Goal: Information Seeking & Learning: Learn about a topic

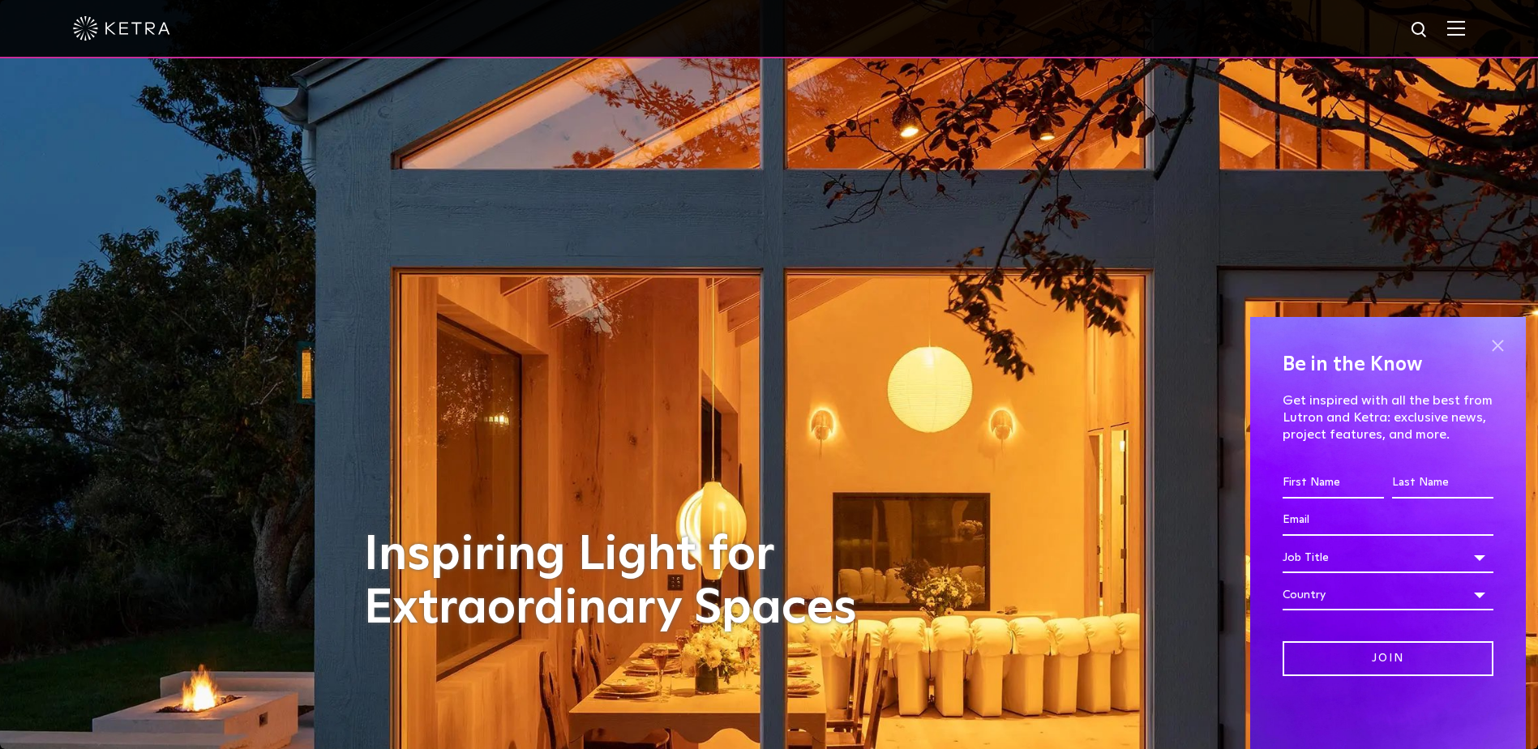
click at [1503, 344] on span at bounding box center [1497, 345] width 24 height 24
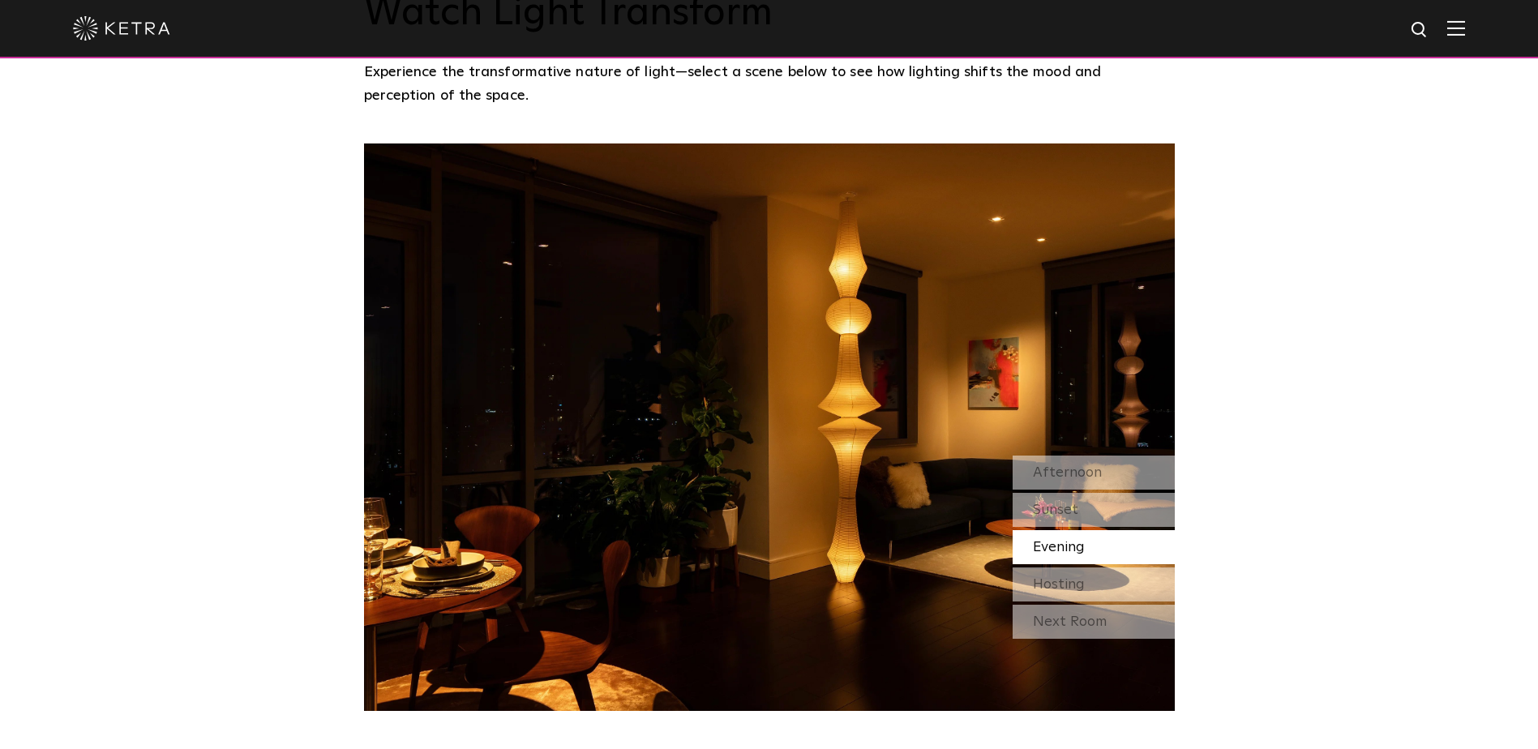
scroll to position [1460, 0]
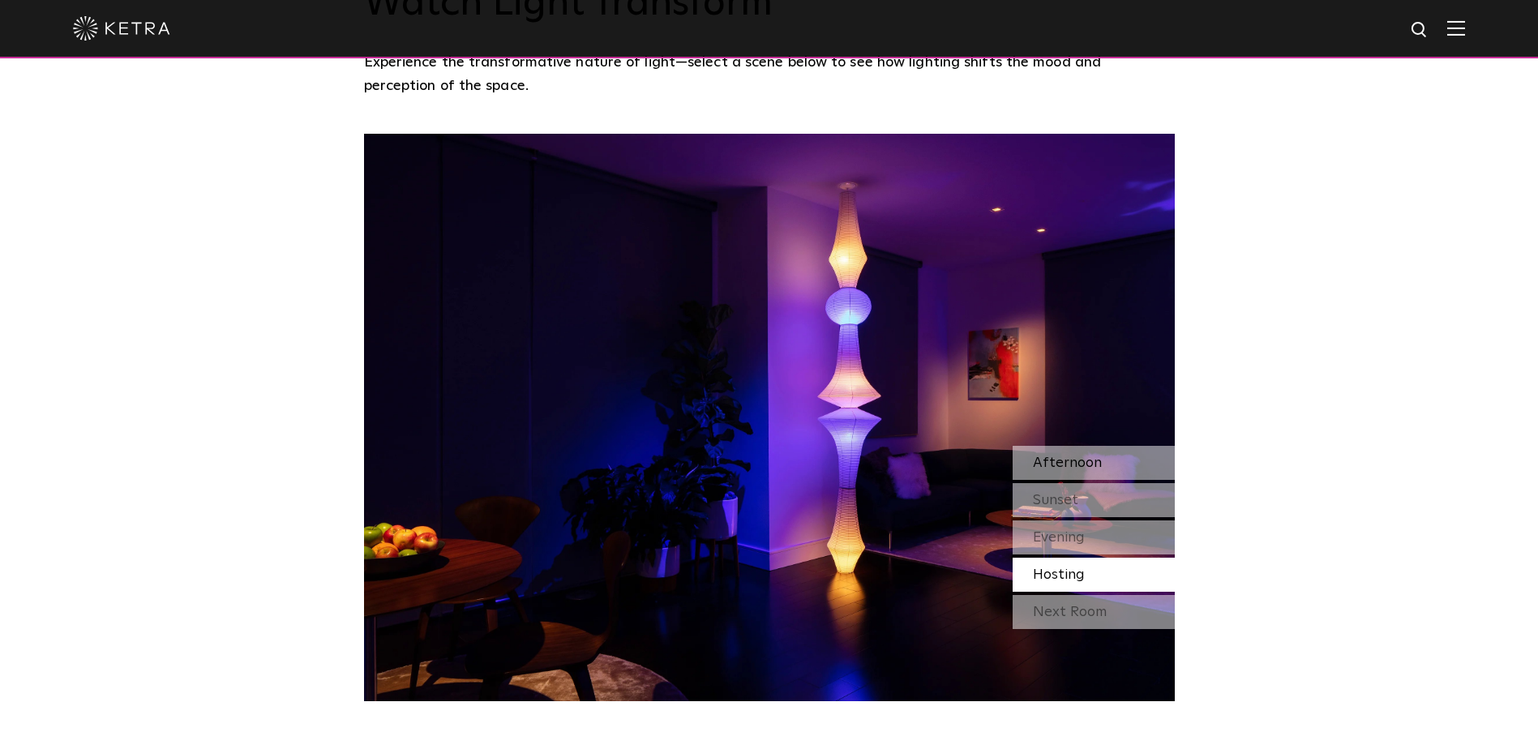
click at [1057, 456] on span "Afternoon" at bounding box center [1067, 463] width 69 height 15
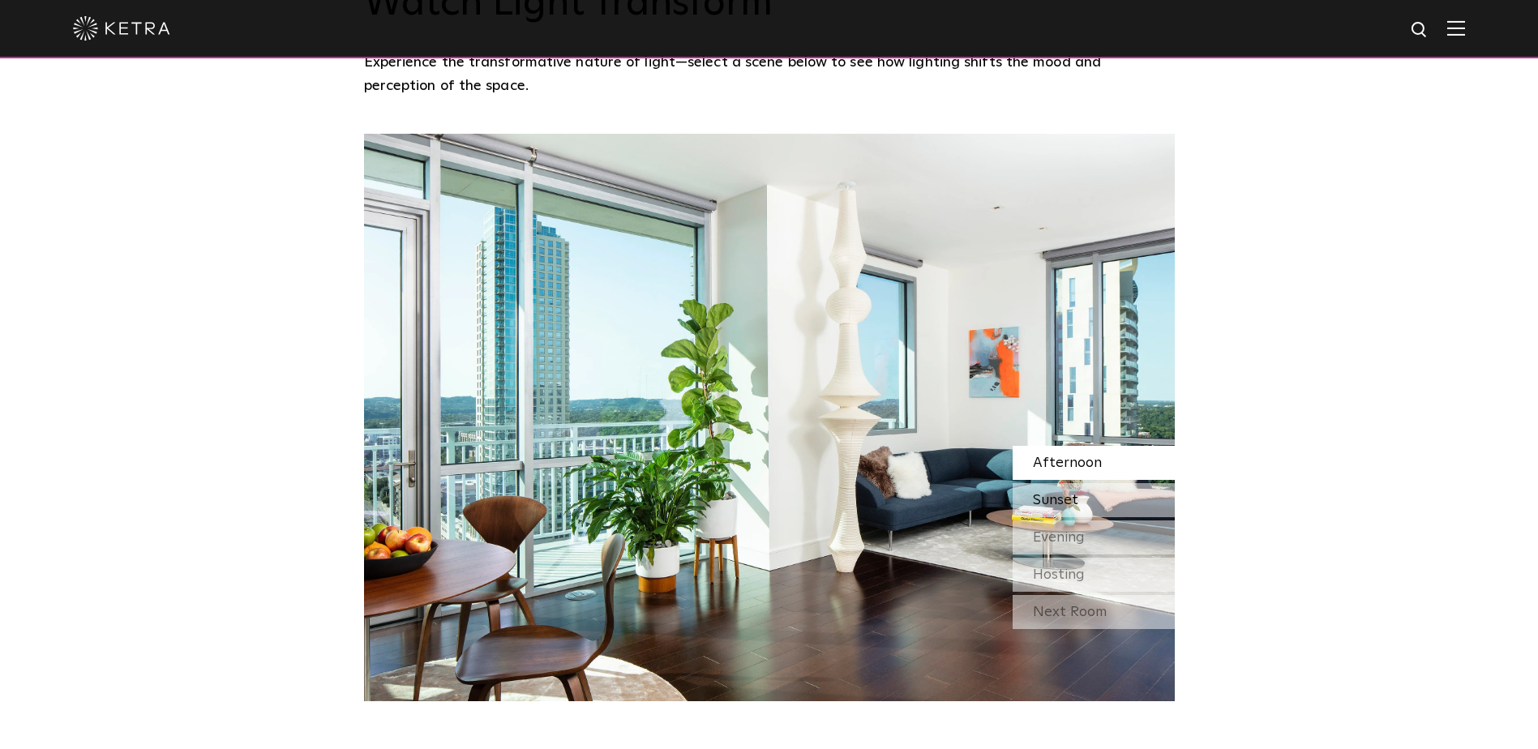
click at [1066, 493] on span "Sunset" at bounding box center [1055, 500] width 45 height 15
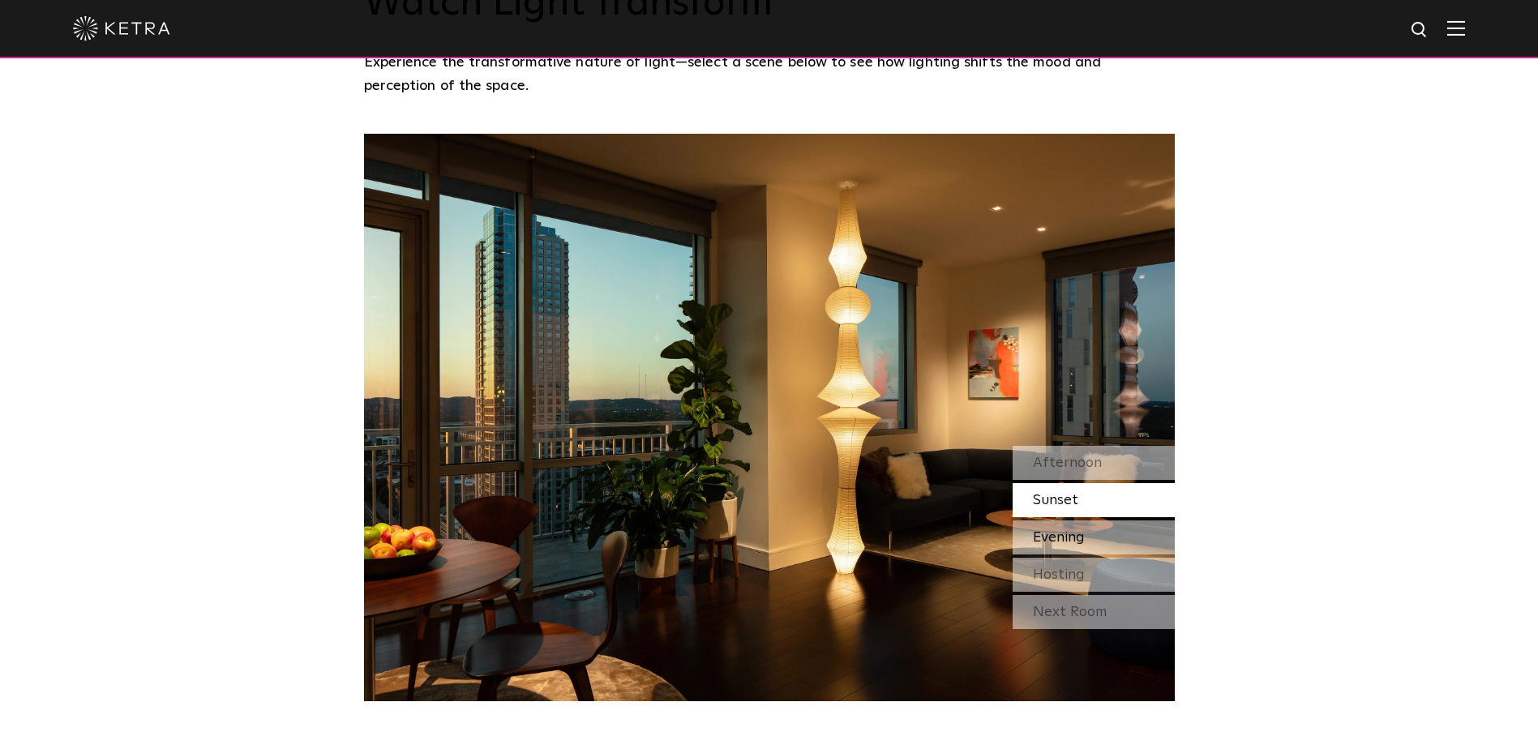
click at [1070, 530] on span "Evening" at bounding box center [1059, 537] width 52 height 15
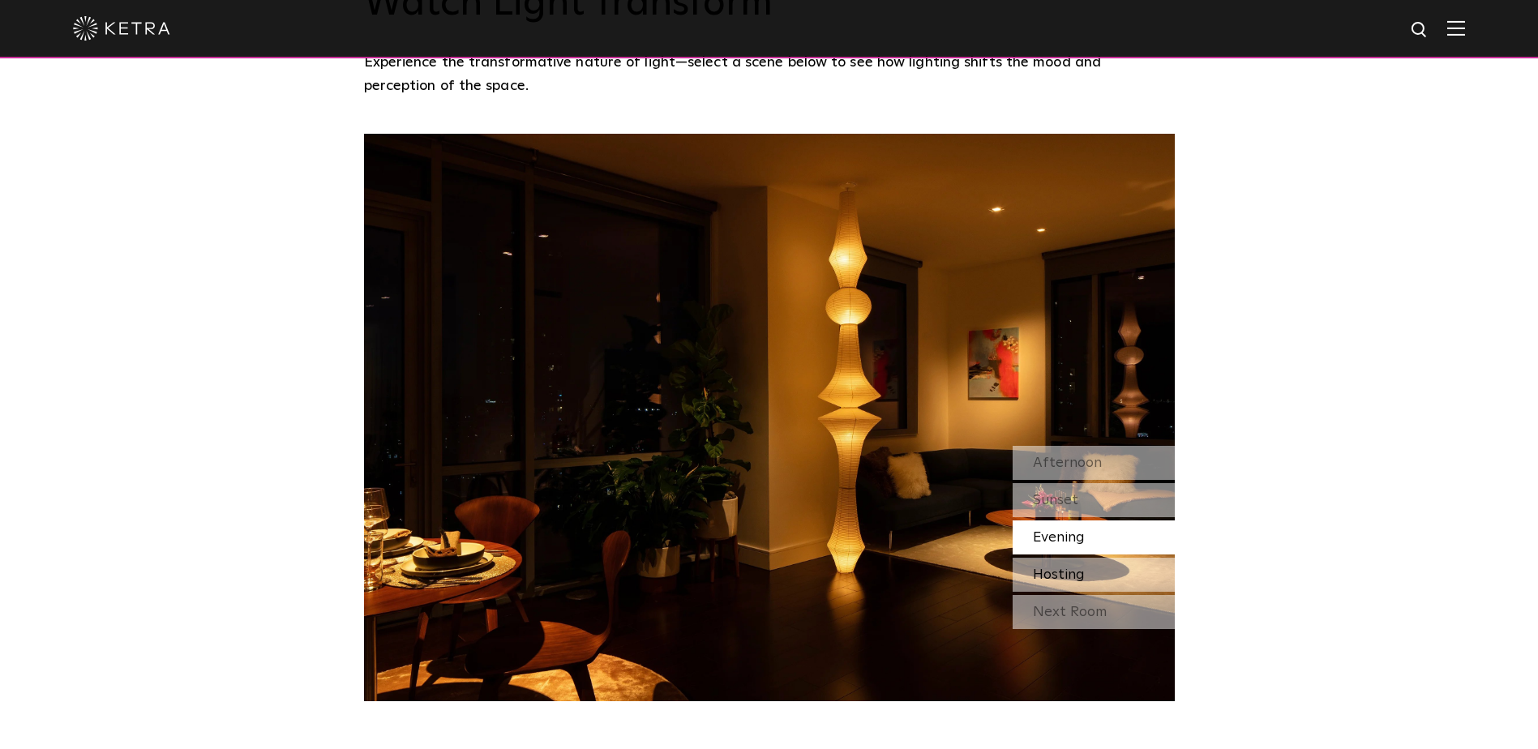
click at [1072, 568] on span "Hosting" at bounding box center [1059, 575] width 52 height 15
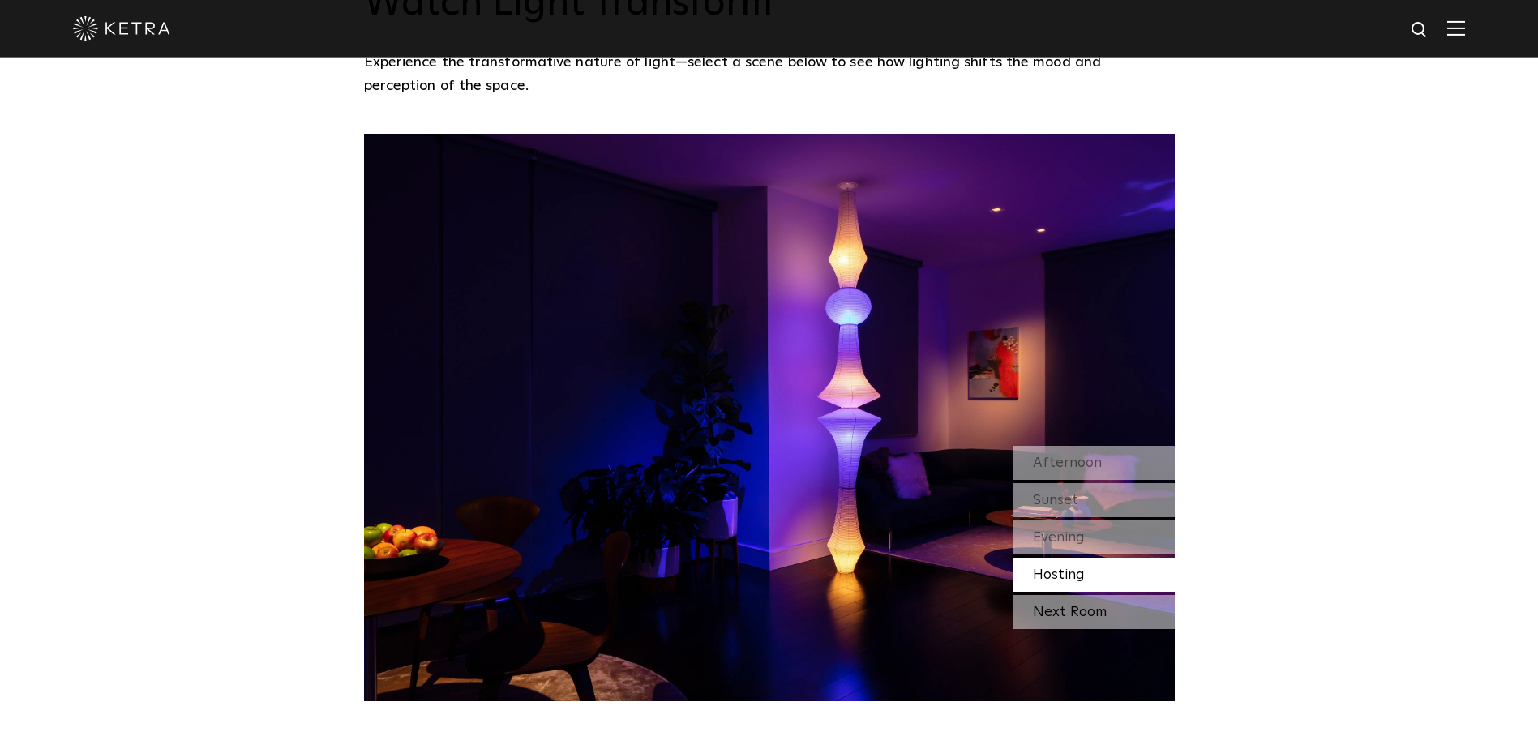
click at [1071, 595] on div "Next Room" at bounding box center [1094, 612] width 162 height 34
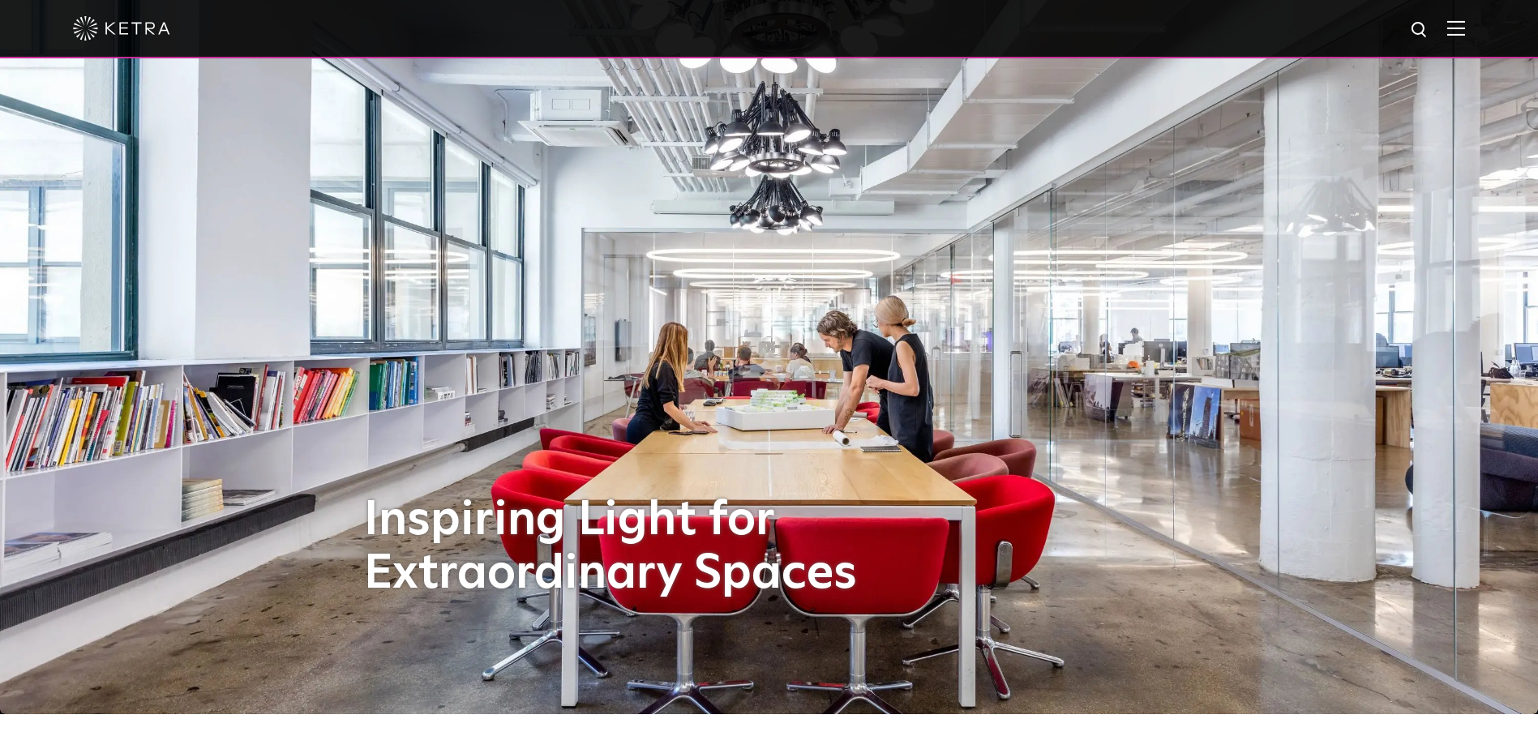
scroll to position [0, 0]
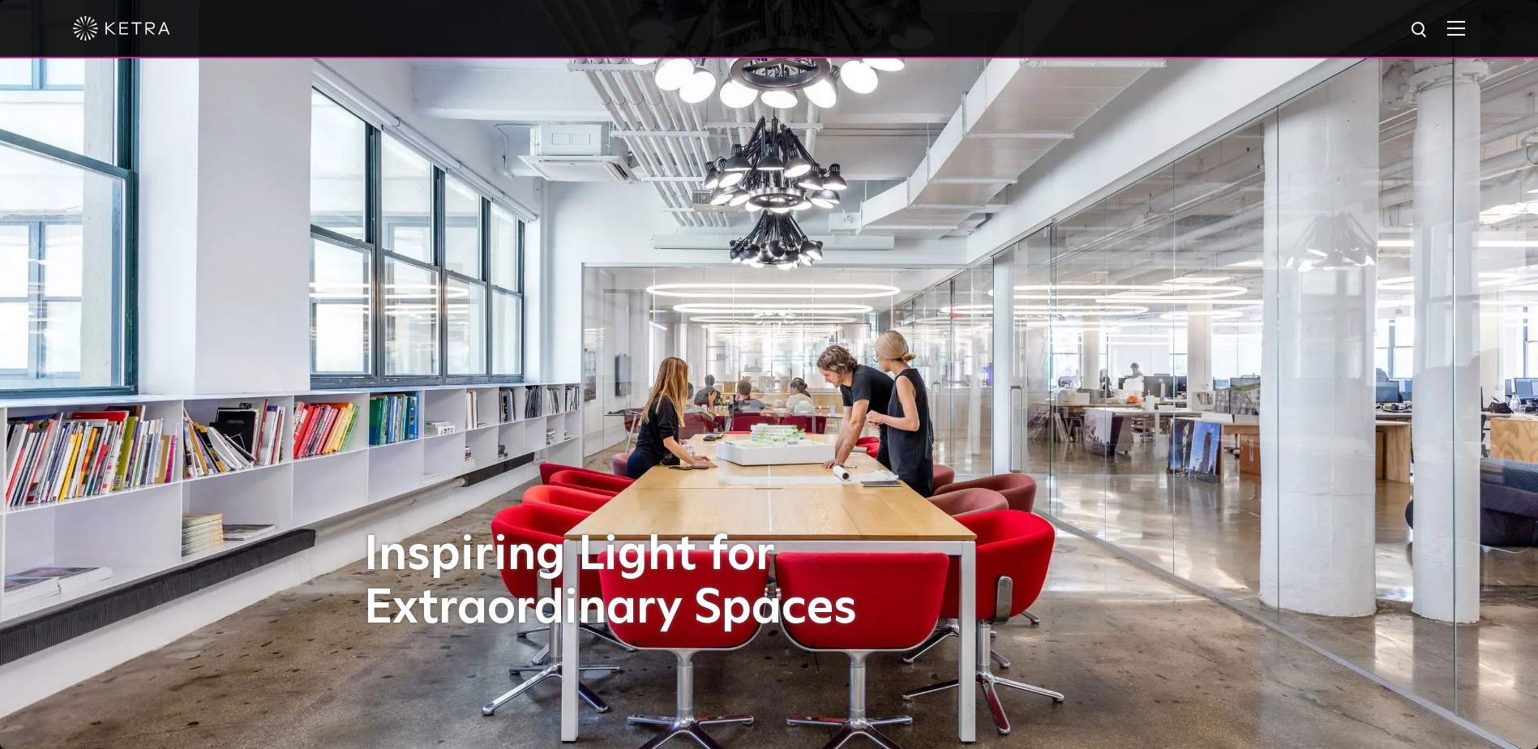
click at [101, 28] on img at bounding box center [121, 28] width 97 height 24
click at [1465, 32] on img at bounding box center [1456, 27] width 18 height 15
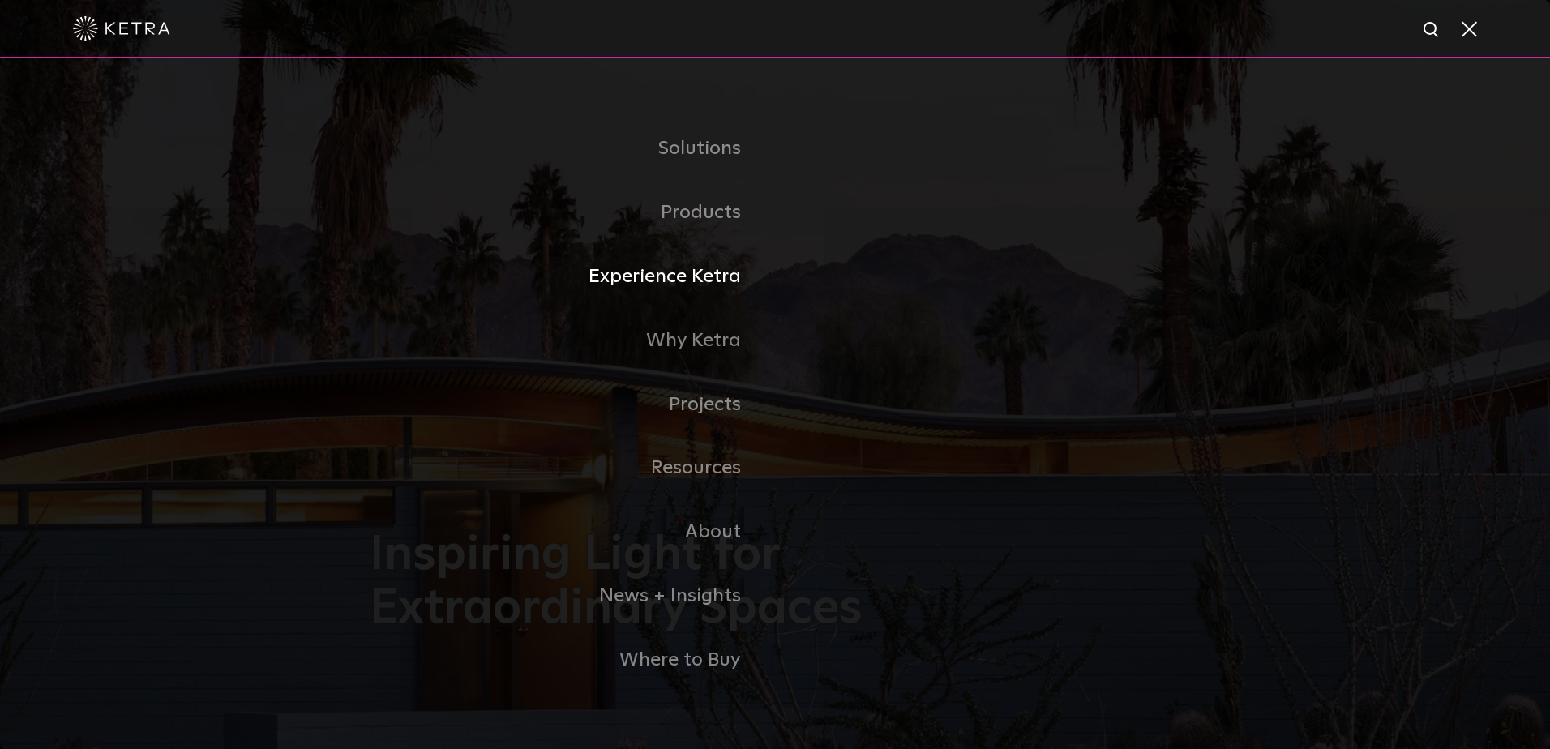
click at [733, 289] on link "Experience Ketra" at bounding box center [572, 277] width 405 height 64
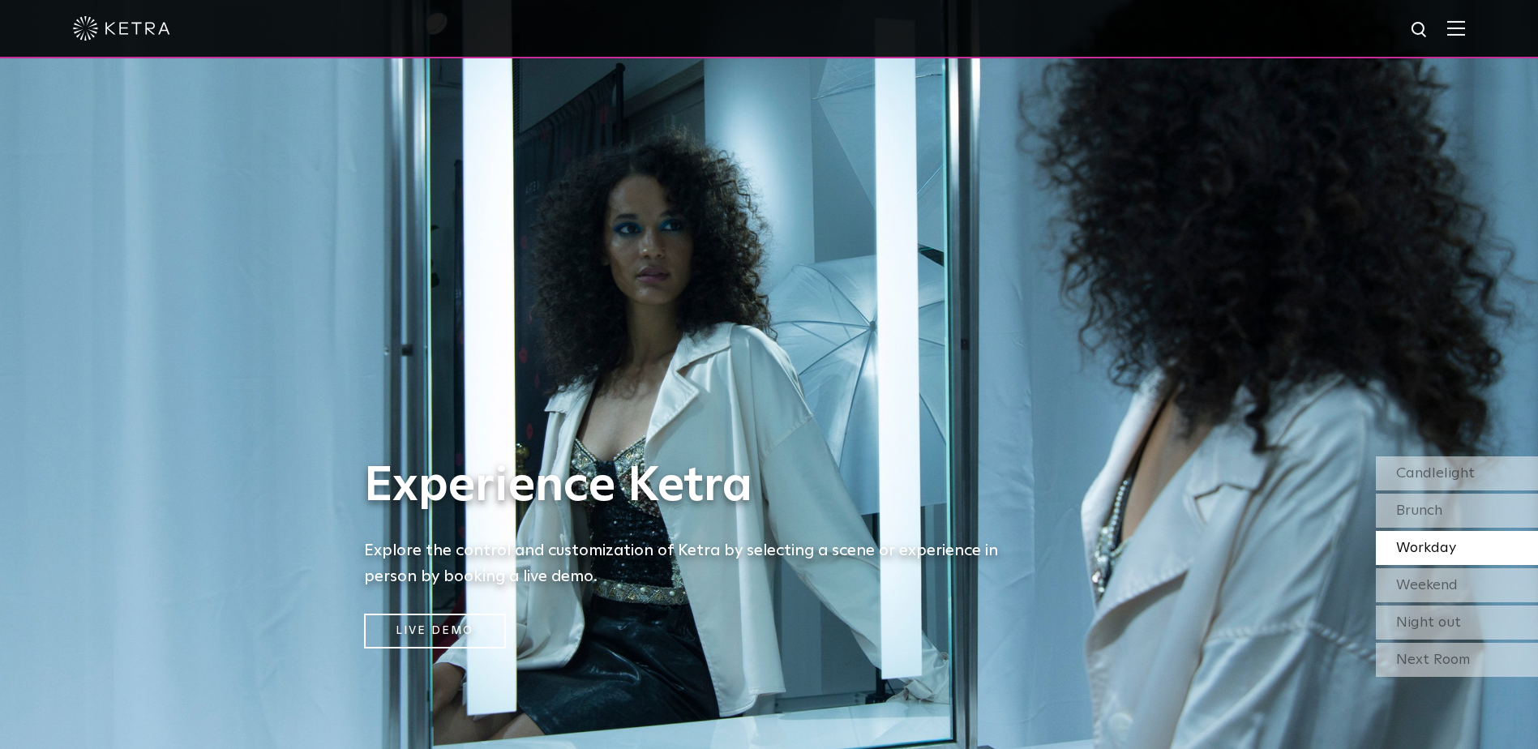
click at [1434, 549] on span "Workday" at bounding box center [1426, 548] width 60 height 15
click at [1445, 583] on span "Weekend" at bounding box center [1427, 585] width 62 height 15
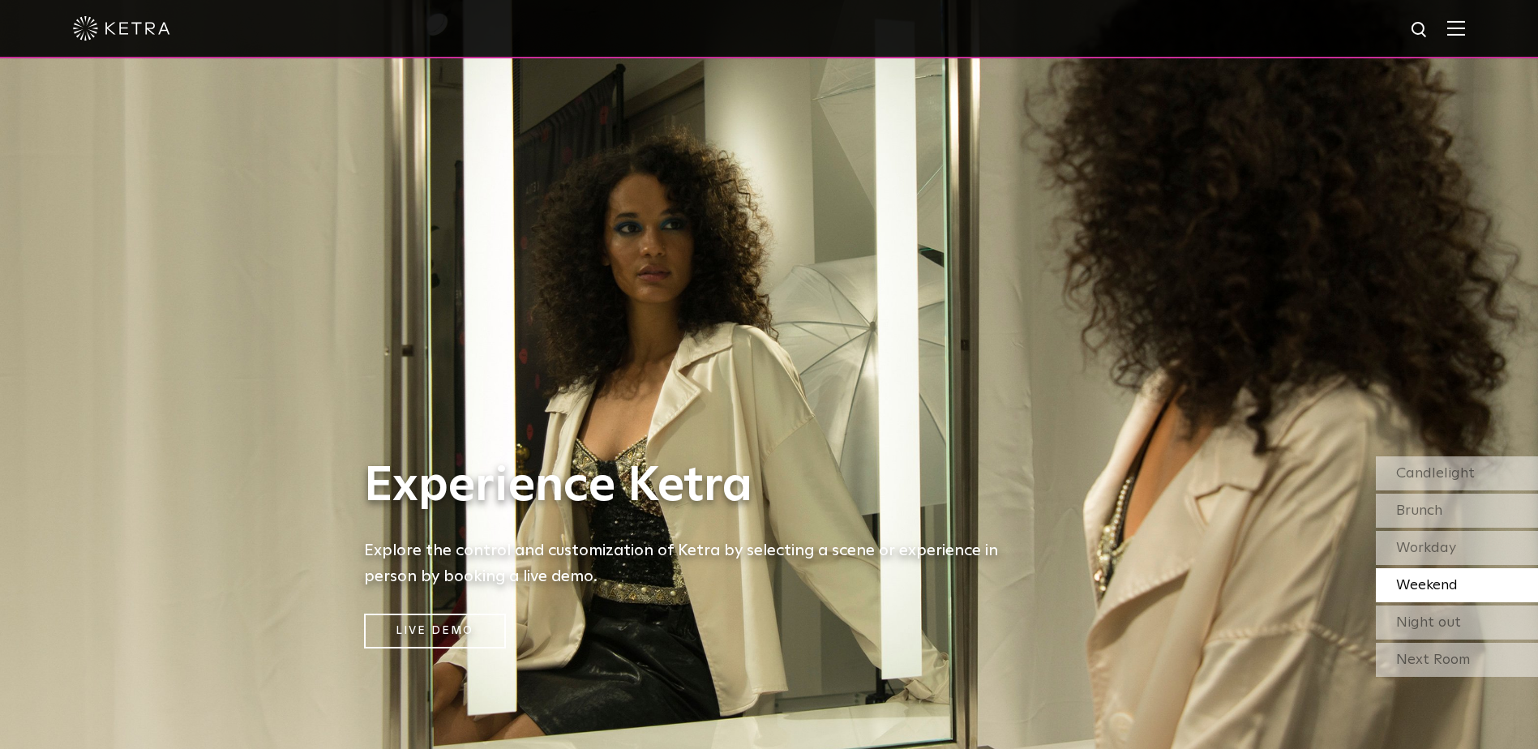
click at [1465, 27] on img at bounding box center [1456, 27] width 18 height 15
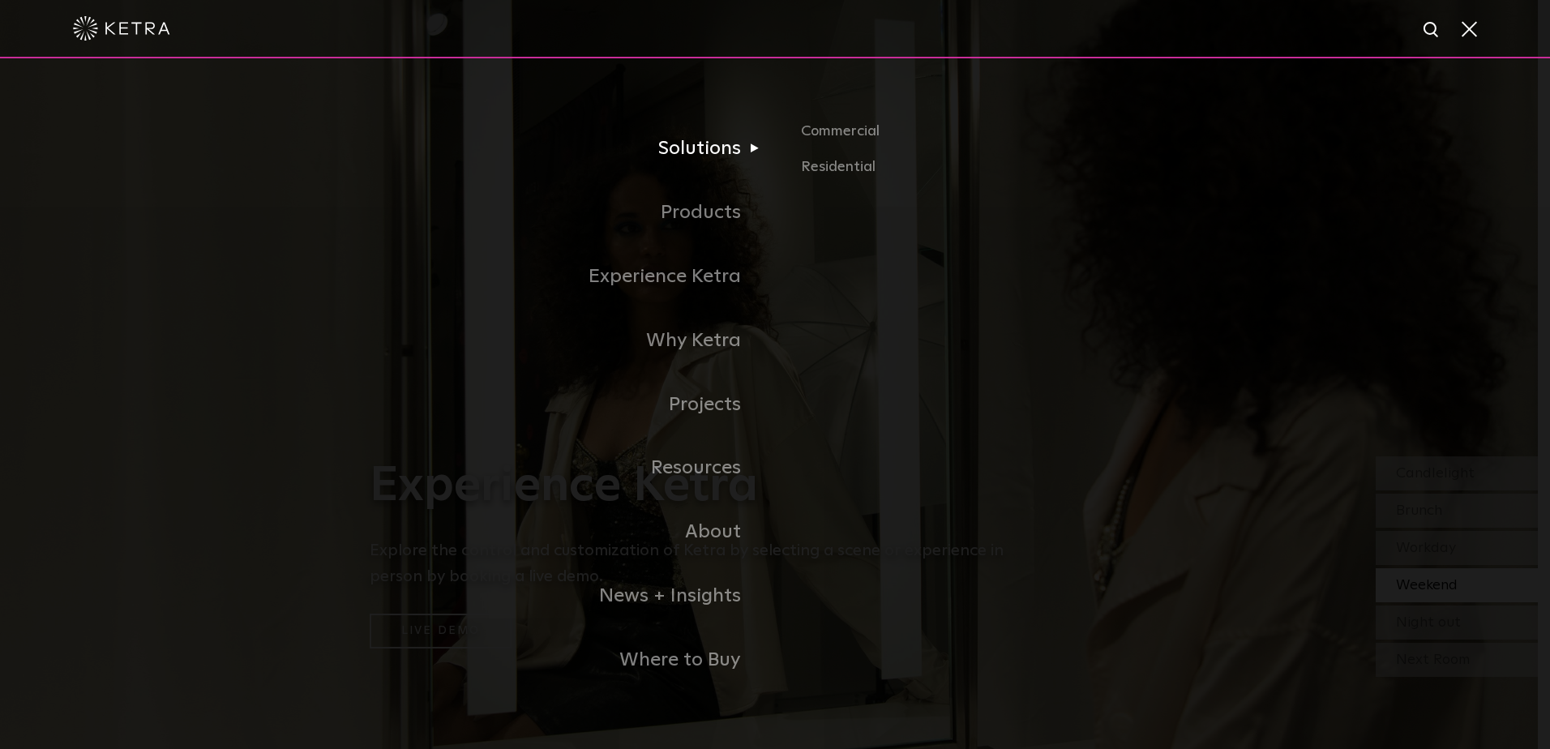
click at [689, 146] on link "Solutions" at bounding box center [572, 149] width 405 height 64
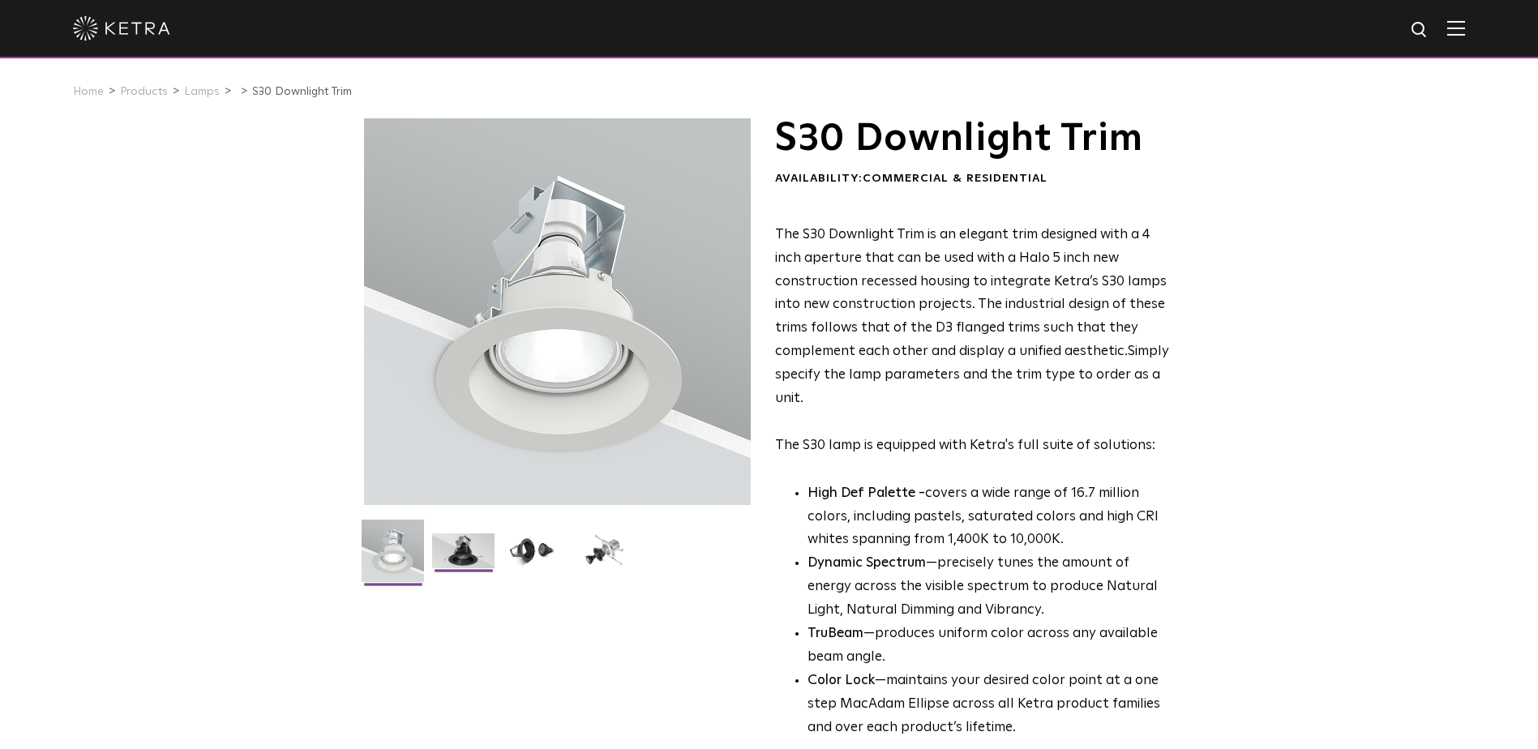
click at [466, 557] on img at bounding box center [463, 557] width 62 height 47
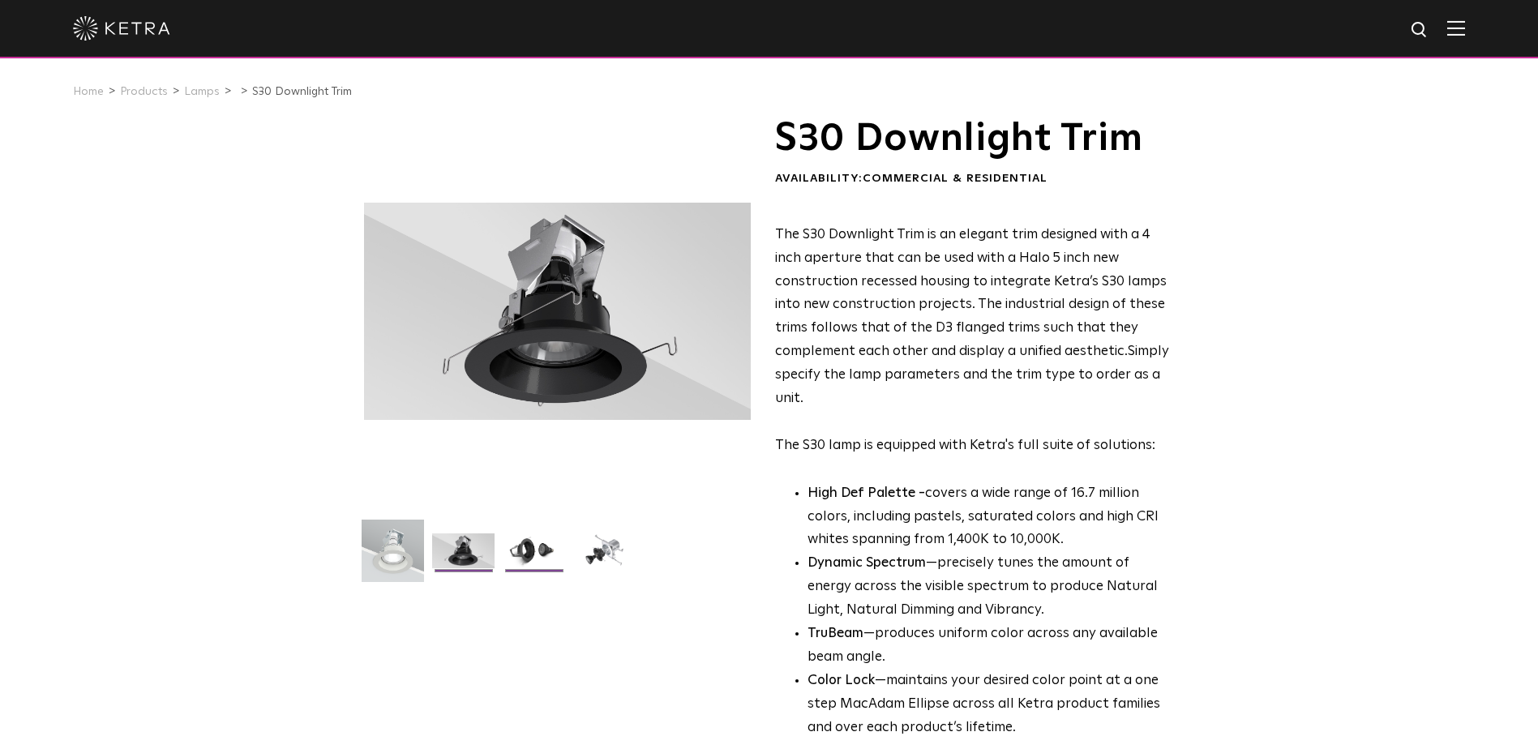
click at [529, 555] on img at bounding box center [534, 557] width 62 height 47
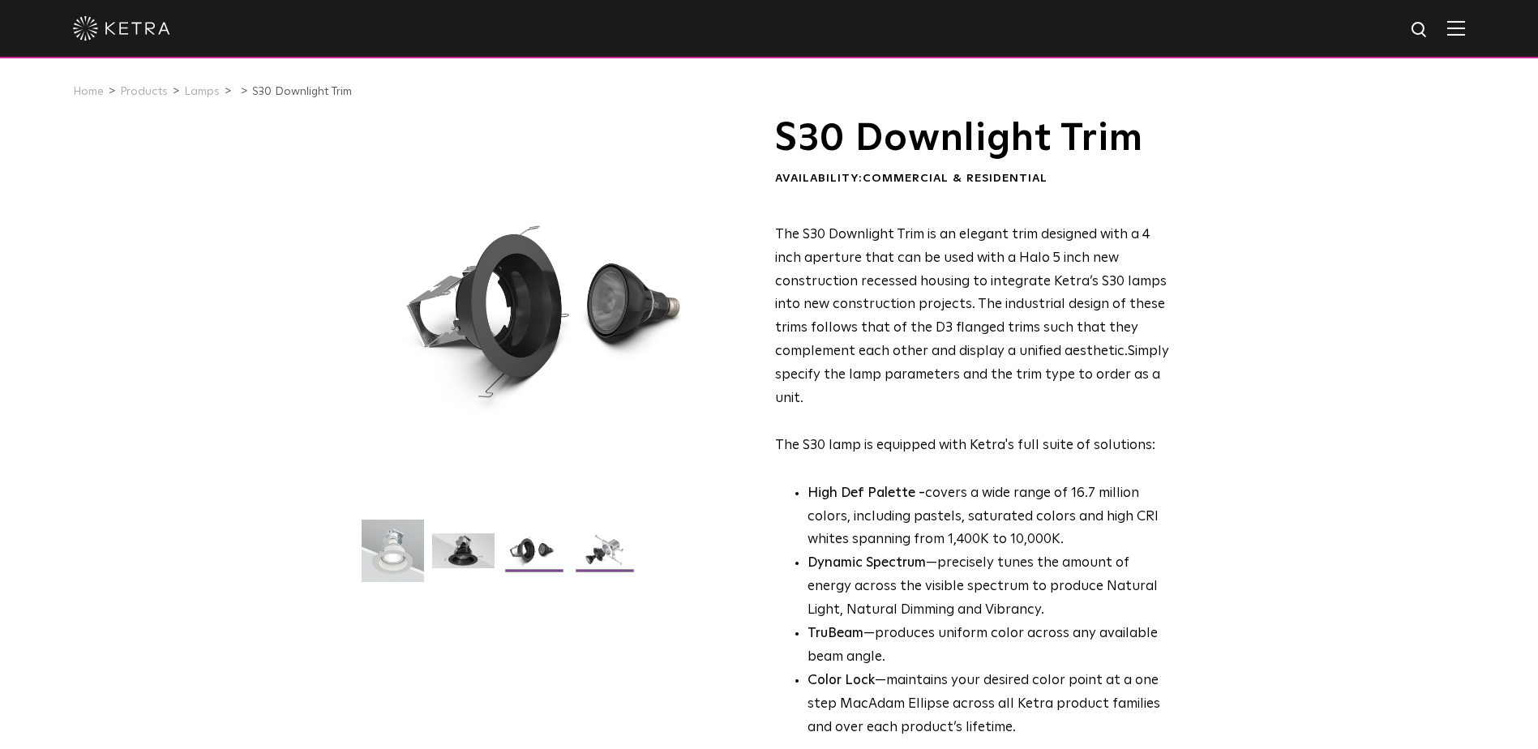
click at [601, 564] on img at bounding box center [604, 557] width 62 height 47
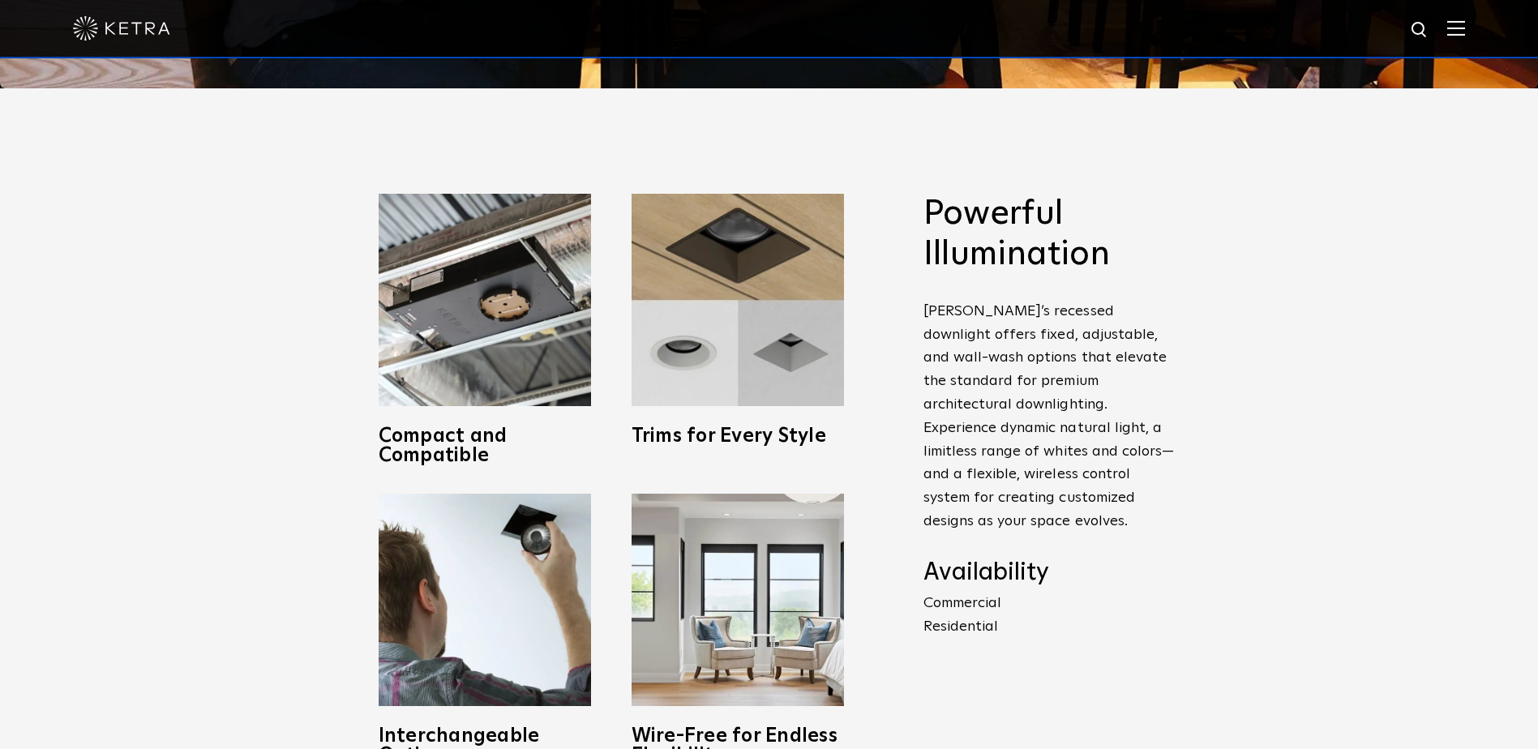
scroll to position [730, 0]
